Goal: Check status: Check status

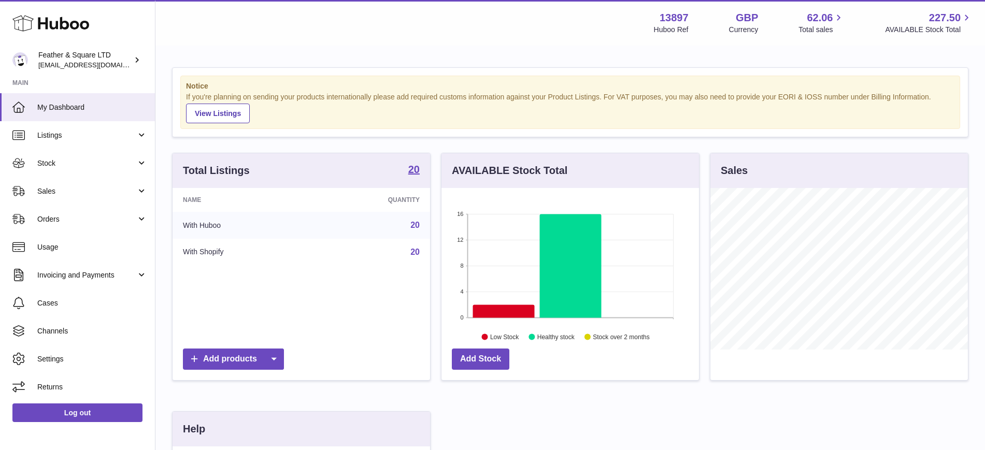
scroll to position [162, 258]
click at [97, 183] on link "Sales" at bounding box center [77, 191] width 155 height 28
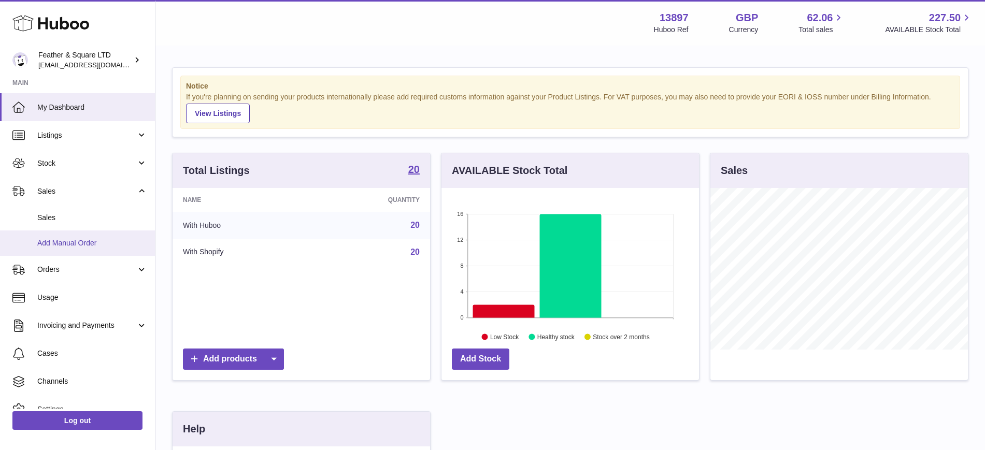
click at [88, 231] on link "Add Manual Order" at bounding box center [77, 243] width 155 height 25
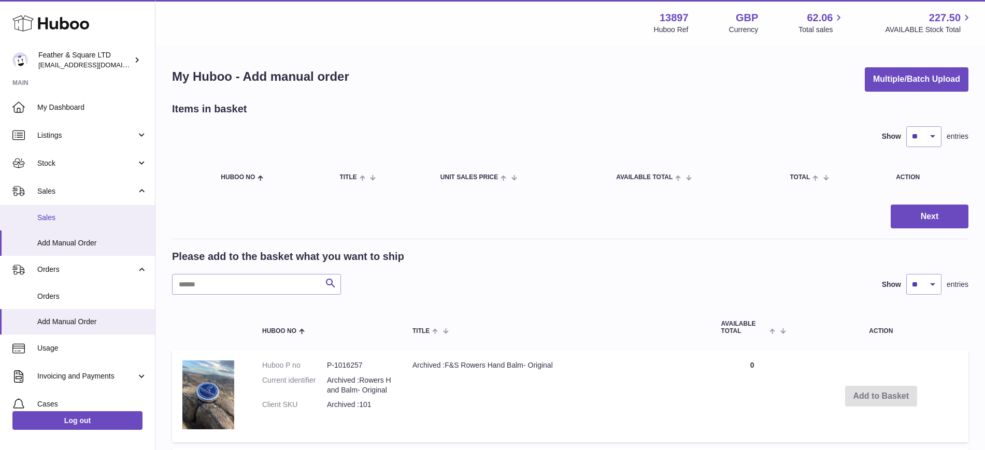
click at [67, 218] on span "Sales" at bounding box center [92, 218] width 110 height 10
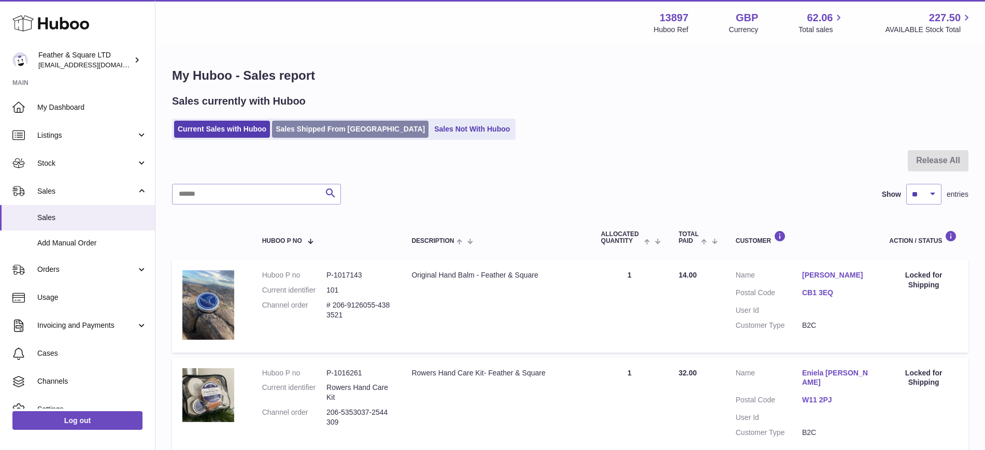
click at [315, 129] on link "Sales Shipped From [GEOGRAPHIC_DATA]" at bounding box center [350, 129] width 157 height 17
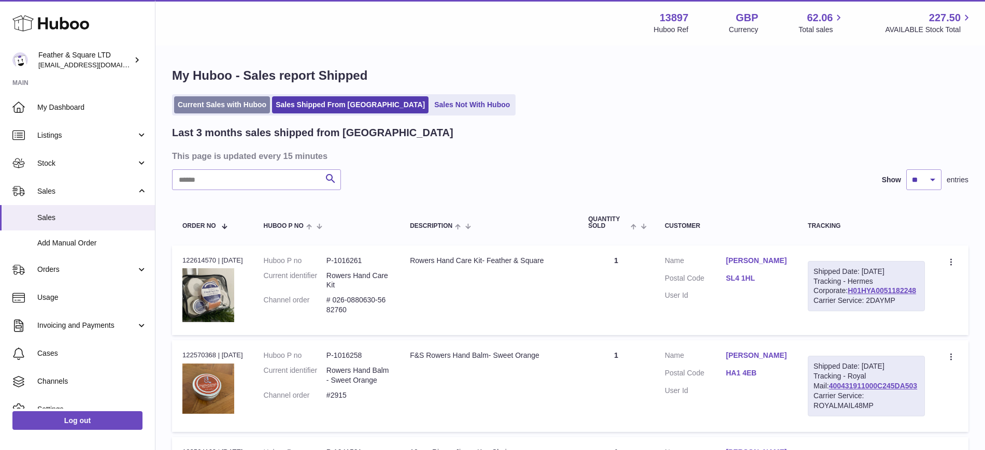
click at [233, 111] on link "Current Sales with Huboo" at bounding box center [222, 104] width 96 height 17
